Goal: Task Accomplishment & Management: Use online tool/utility

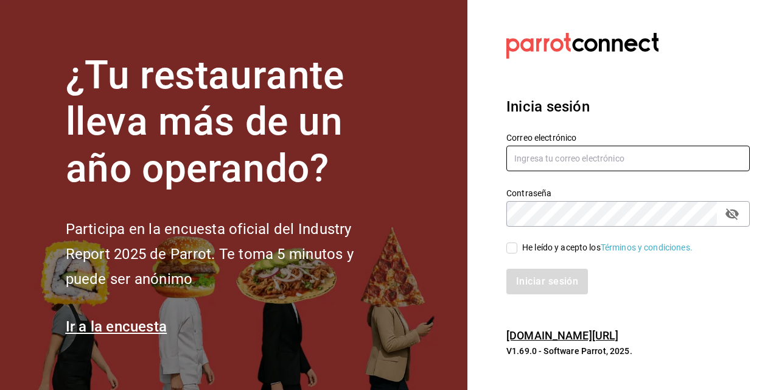
type input "[PERSON_NAME][EMAIL_ADDRESS][PERSON_NAME][DOMAIN_NAME]"
click at [510, 248] on input "He leído y acepto los Términos y condiciones." at bounding box center [512, 247] width 11 height 11
checkbox input "true"
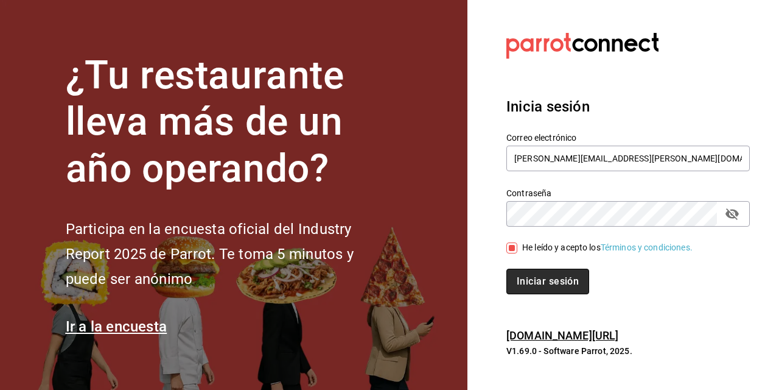
click at [534, 282] on button "Iniciar sesión" at bounding box center [548, 281] width 83 height 26
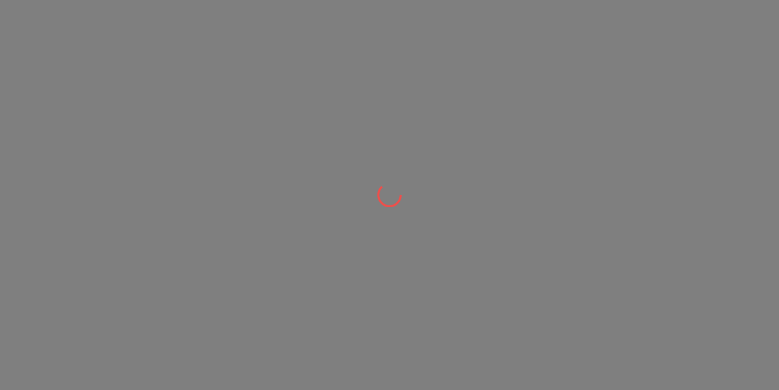
click at [534, 282] on div at bounding box center [389, 195] width 779 height 390
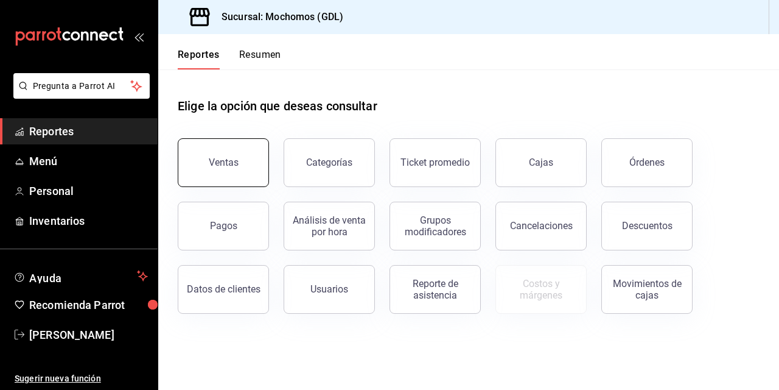
click at [212, 158] on div "Ventas" at bounding box center [224, 162] width 30 height 12
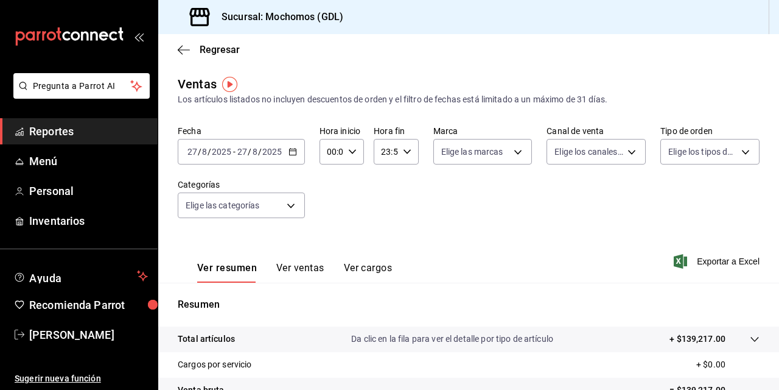
click at [353, 152] on icon "button" at bounding box center [352, 151] width 9 height 9
click at [331, 242] on span "02" at bounding box center [329, 241] width 2 height 10
type input "02:00"
click at [328, 224] on span "04" at bounding box center [329, 227] width 2 height 10
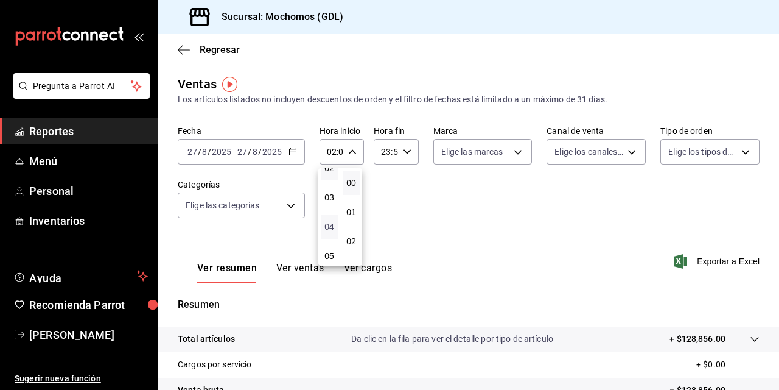
type input "04:00"
click at [443, 198] on div at bounding box center [389, 195] width 779 height 390
click at [465, 212] on div "Fecha 2025-08-27 27 / 8 / 2025 - 2025-08-27 27 / 8 / 2025 Hora inicio 04:00 Hor…" at bounding box center [469, 178] width 582 height 107
click at [446, 184] on div "Fecha 2025-08-27 27 / 8 / 2025 - 2025-08-27 27 / 8 / 2025 Hora inicio 04:00 Hor…" at bounding box center [469, 178] width 582 height 107
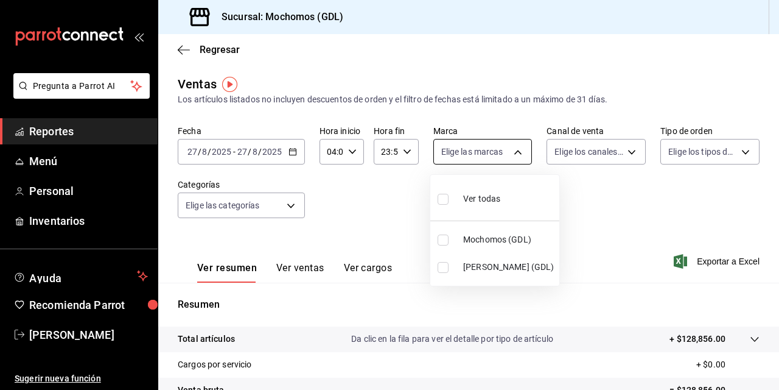
click at [513, 152] on body "Pregunta a Parrot AI Reportes Menú Personal Inventarios Ayuda Recomienda Parrot…" at bounding box center [389, 195] width 779 height 390
click at [442, 239] on input "checkbox" at bounding box center [443, 239] width 11 height 11
checkbox input "true"
type input "36c25d4a-7cb0-456c-a434-e981d54830bc"
click at [571, 200] on div at bounding box center [389, 195] width 779 height 390
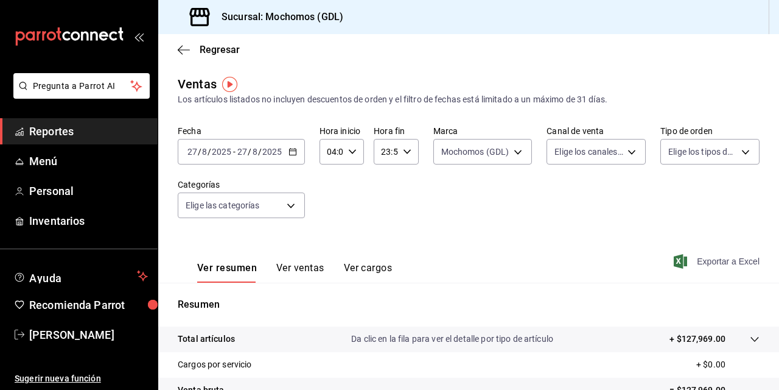
click at [697, 261] on font "Exportar a Excel" at bounding box center [728, 261] width 63 height 10
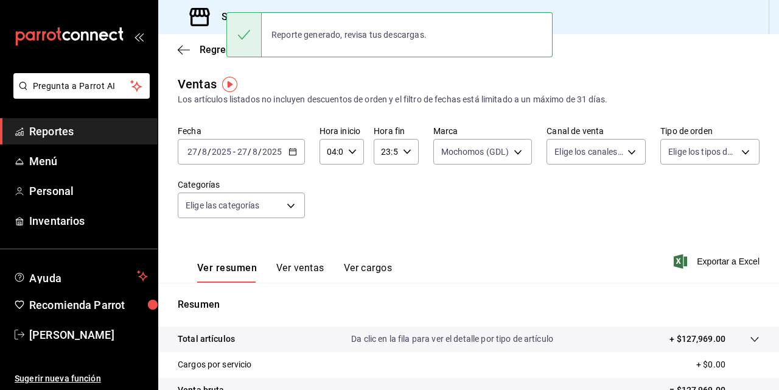
click at [466, 203] on div "Fecha 2025-08-27 27 / 8 / 2025 - 2025-08-27 27 / 8 / 2025 Hora inicio 04:00 Hor…" at bounding box center [469, 178] width 582 height 107
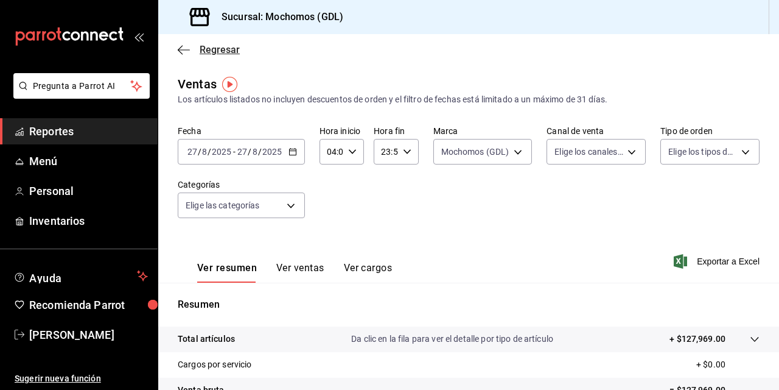
click at [186, 52] on icon "button" at bounding box center [184, 49] width 12 height 11
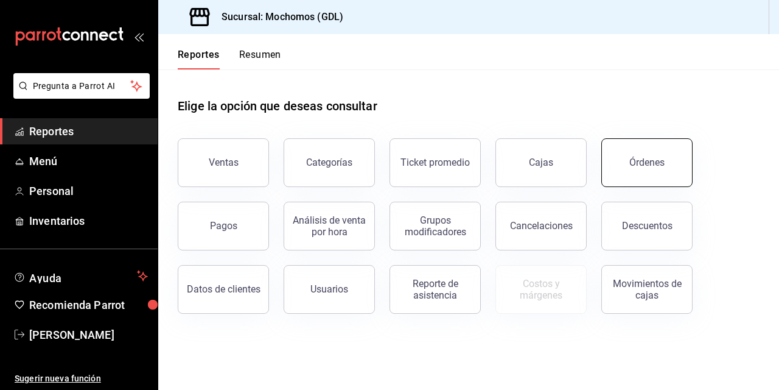
click at [639, 166] on div "Órdenes" at bounding box center [647, 162] width 35 height 12
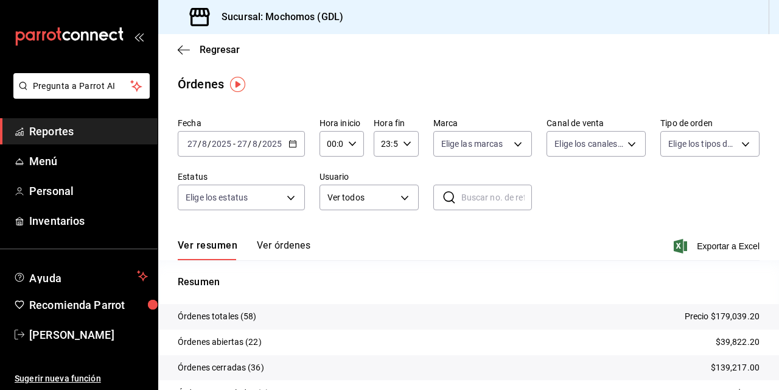
click at [351, 147] on icon "button" at bounding box center [352, 143] width 9 height 9
click at [328, 231] on span "02" at bounding box center [329, 233] width 2 height 10
type input "02:00"
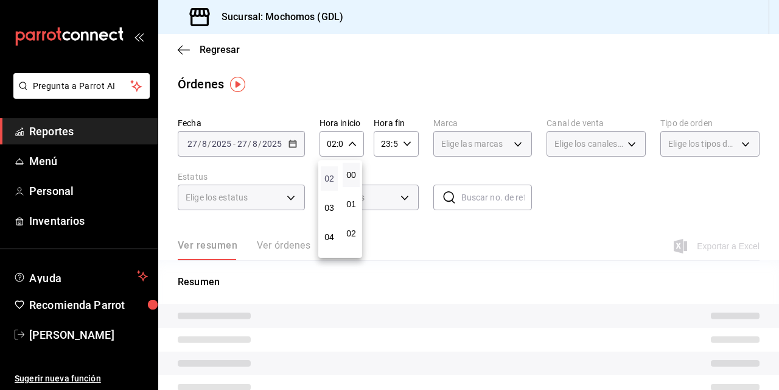
scroll to position [97, 0]
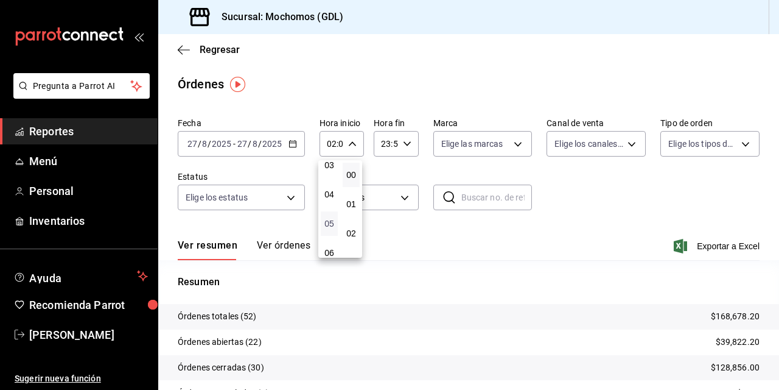
click at [328, 226] on span "05" at bounding box center [329, 224] width 2 height 10
type input "05:00"
click at [514, 150] on div at bounding box center [389, 195] width 779 height 390
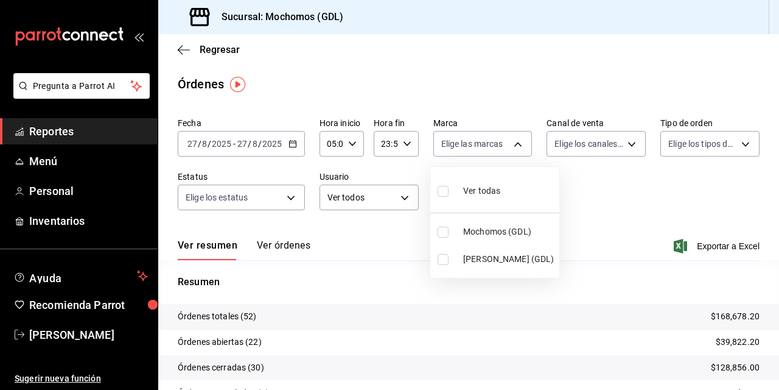
click at [514, 150] on body "Pregunta a Parrot AI Reportes Menú Personal Inventarios Ayuda Recomienda Parrot…" at bounding box center [389, 195] width 779 height 390
click at [446, 230] on input "checkbox" at bounding box center [443, 231] width 11 height 11
checkbox input "true"
type input "36c25d4a-7cb0-456c-a434-e981d54830bc"
click at [608, 194] on div at bounding box center [389, 195] width 779 height 390
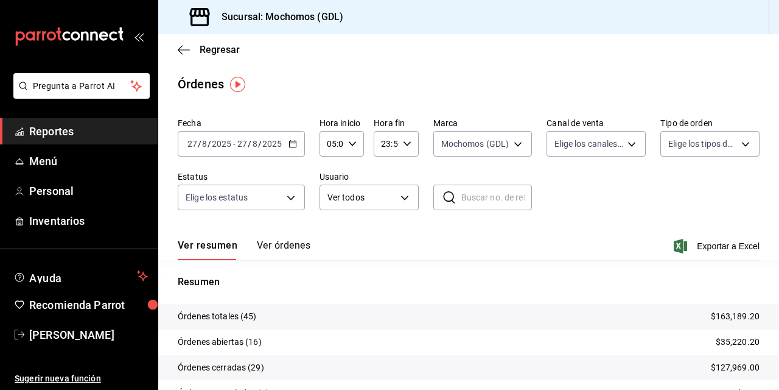
click at [608, 194] on div "Fecha 2025-08-27 27 / 8 / 2025 - 2025-08-27 27 / 8 / 2025 Hora inicio 05:00 Hor…" at bounding box center [469, 169] width 582 height 112
click at [183, 46] on icon "button" at bounding box center [184, 49] width 12 height 11
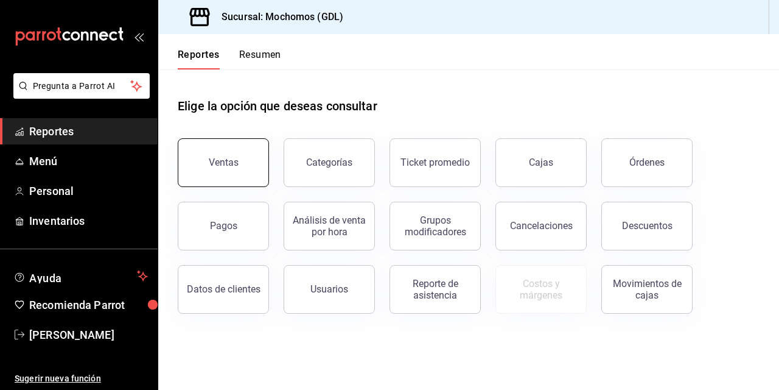
click at [221, 160] on div "Ventas" at bounding box center [224, 162] width 30 height 12
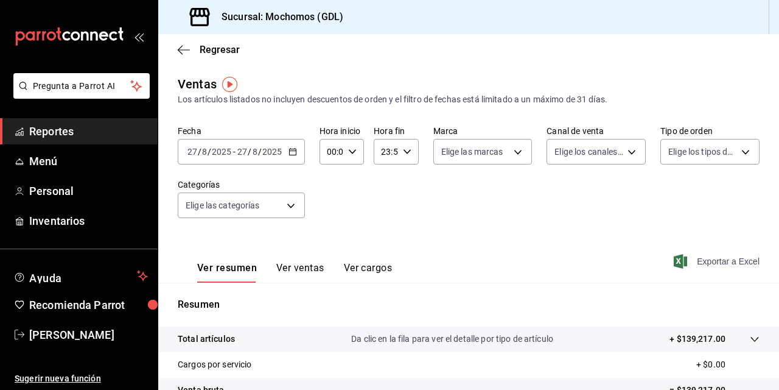
click at [698, 259] on font "Exportar a Excel" at bounding box center [728, 261] width 63 height 10
